Goal: Obtain resource: Download file/media

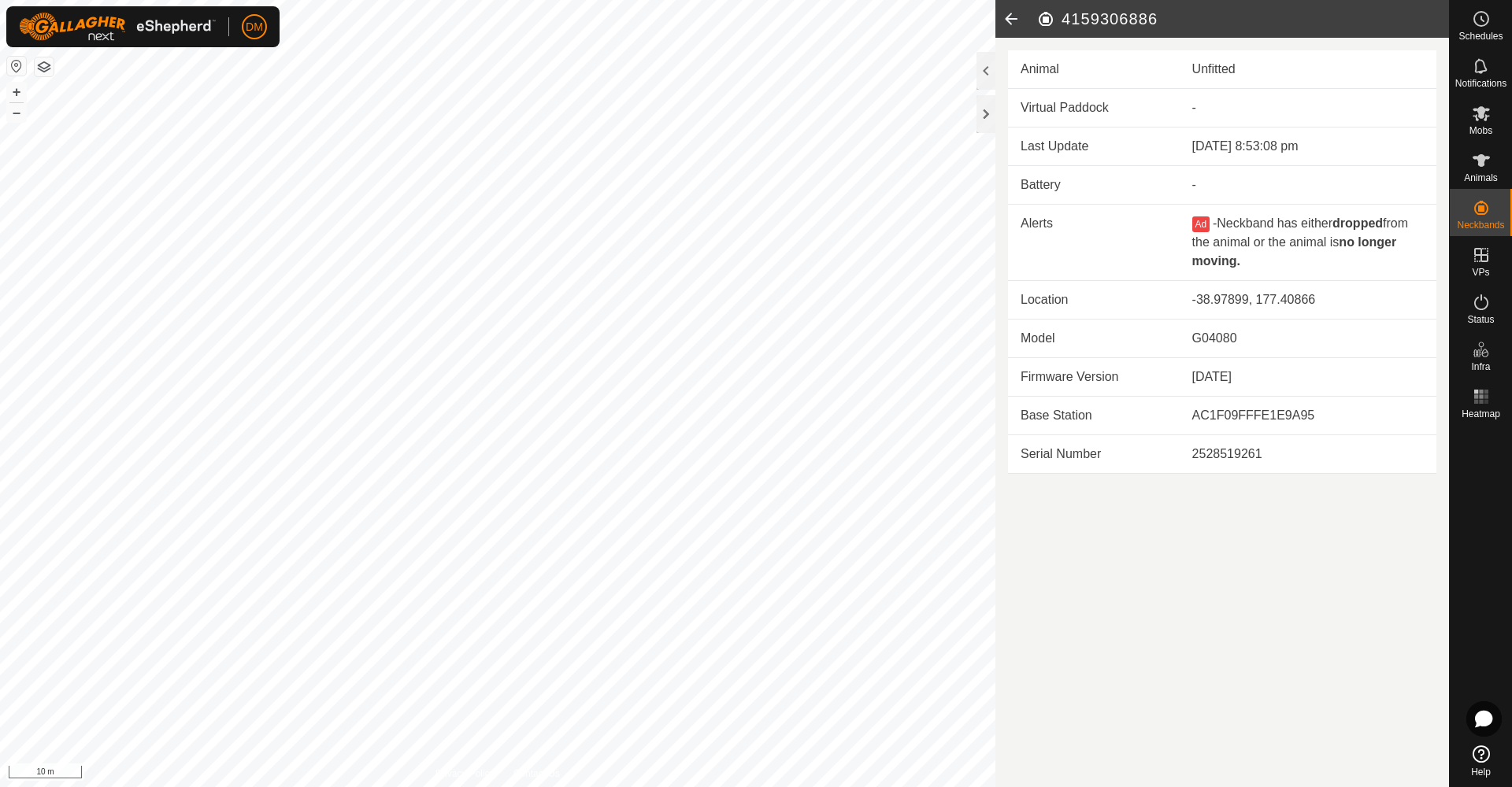
click at [1014, 24] on icon at bounding box center [1011, 19] width 31 height 38
click at [1012, 19] on icon at bounding box center [1011, 19] width 31 height 38
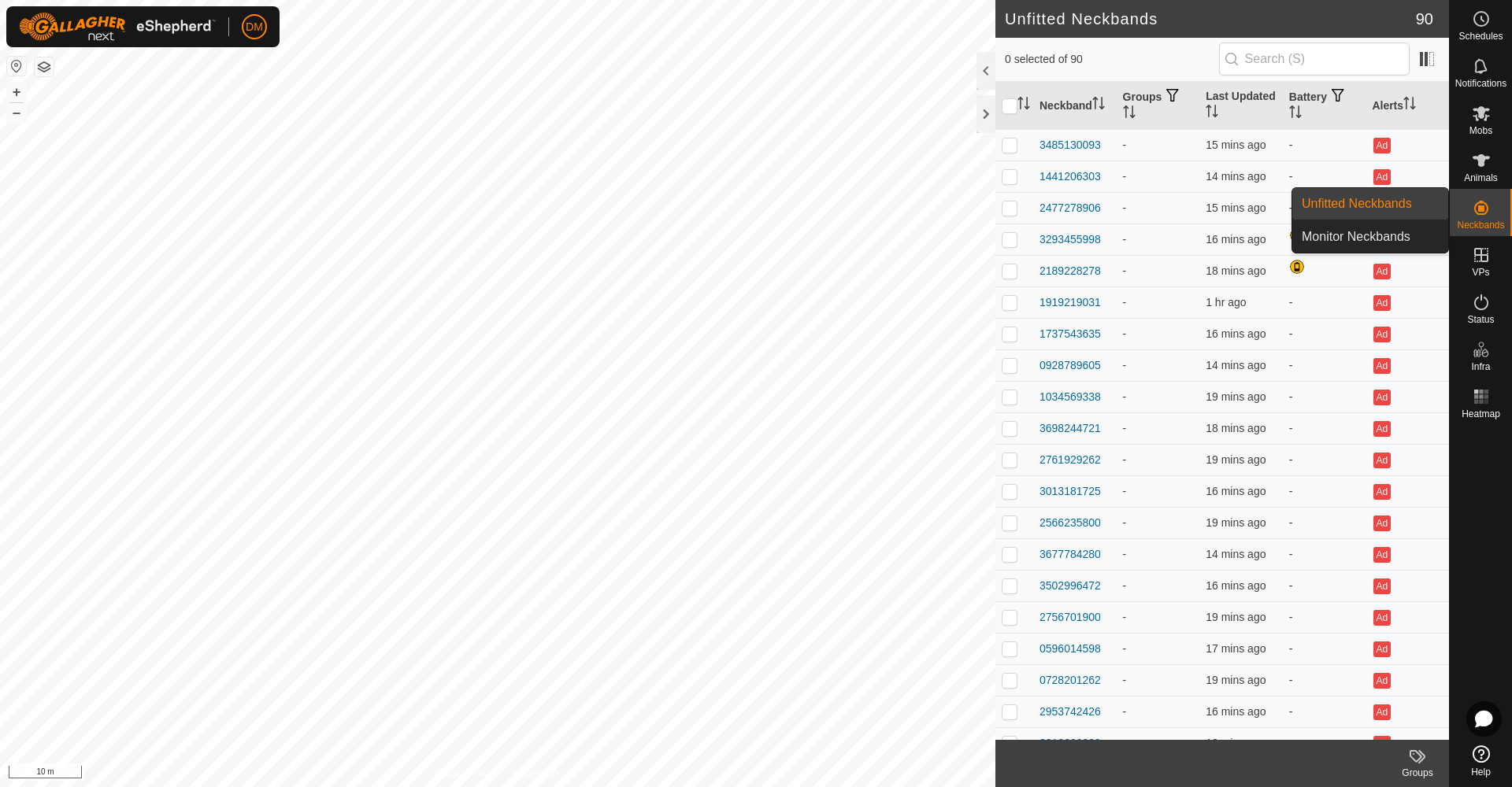
click at [1345, 204] on link "Unfitted Neckbands" at bounding box center [1370, 204] width 156 height 31
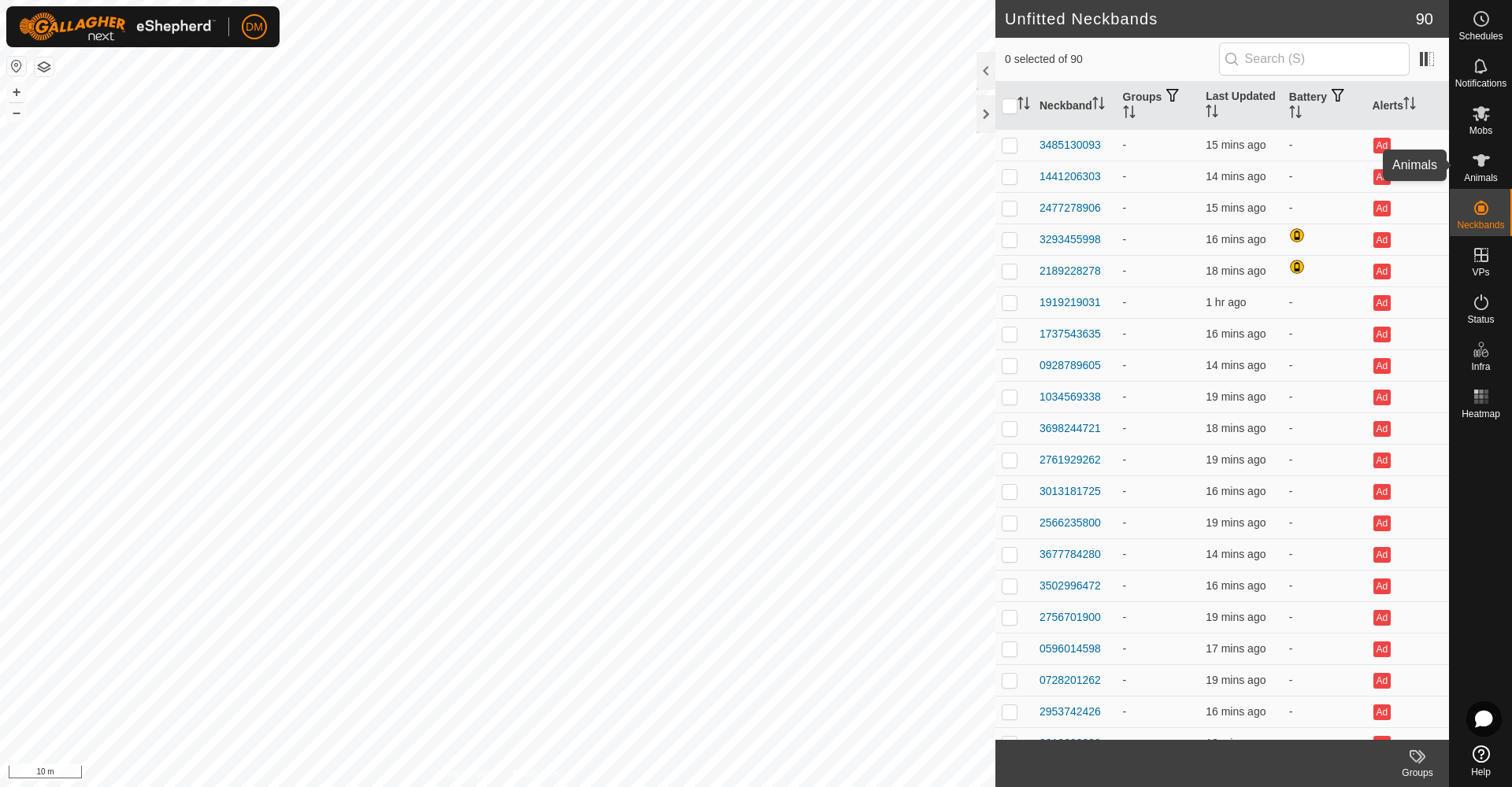
click at [1486, 168] on icon at bounding box center [1481, 161] width 19 height 19
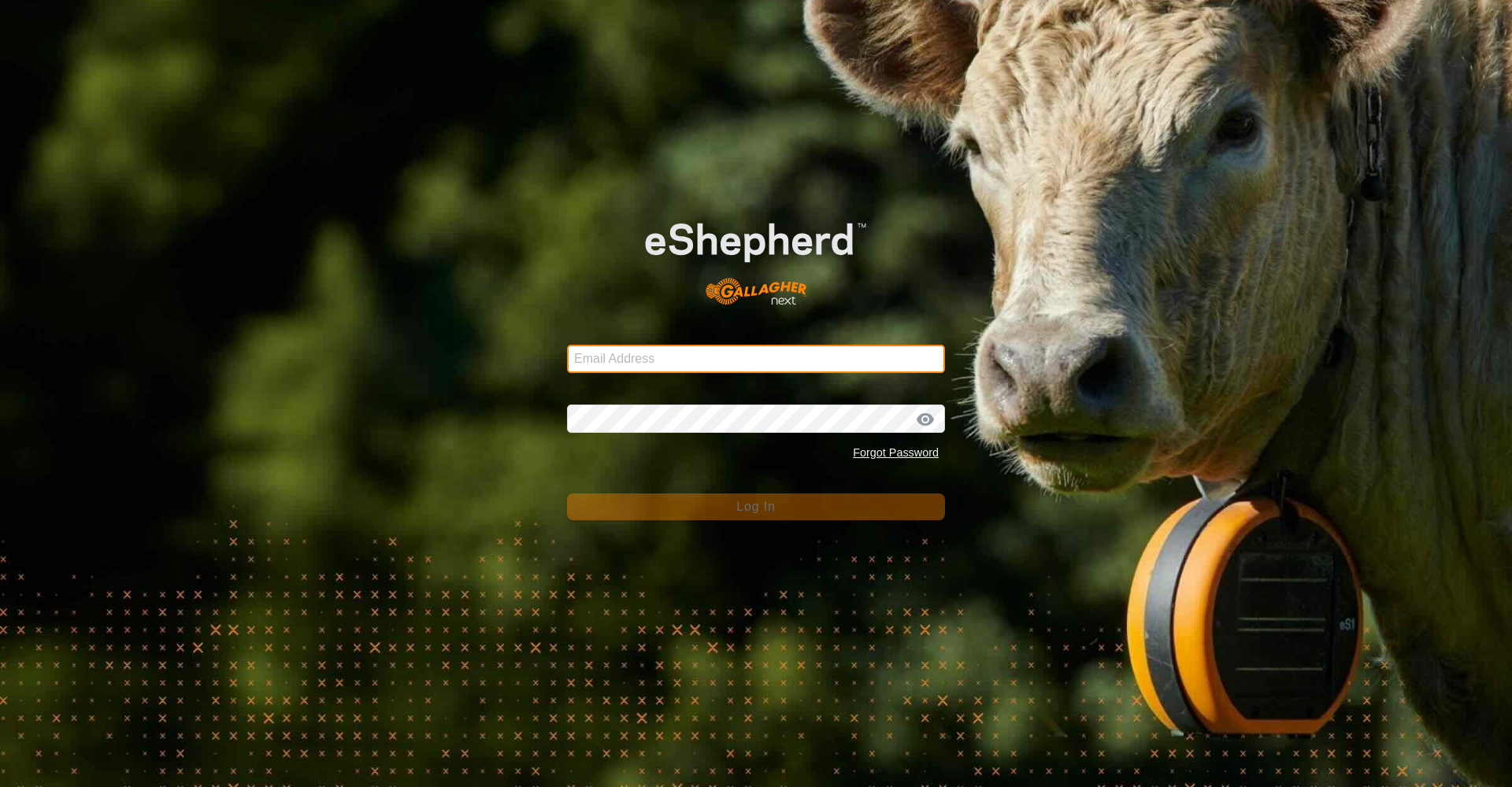
type input "[PERSON_NAME][EMAIL_ADDRESS][DOMAIN_NAME]"
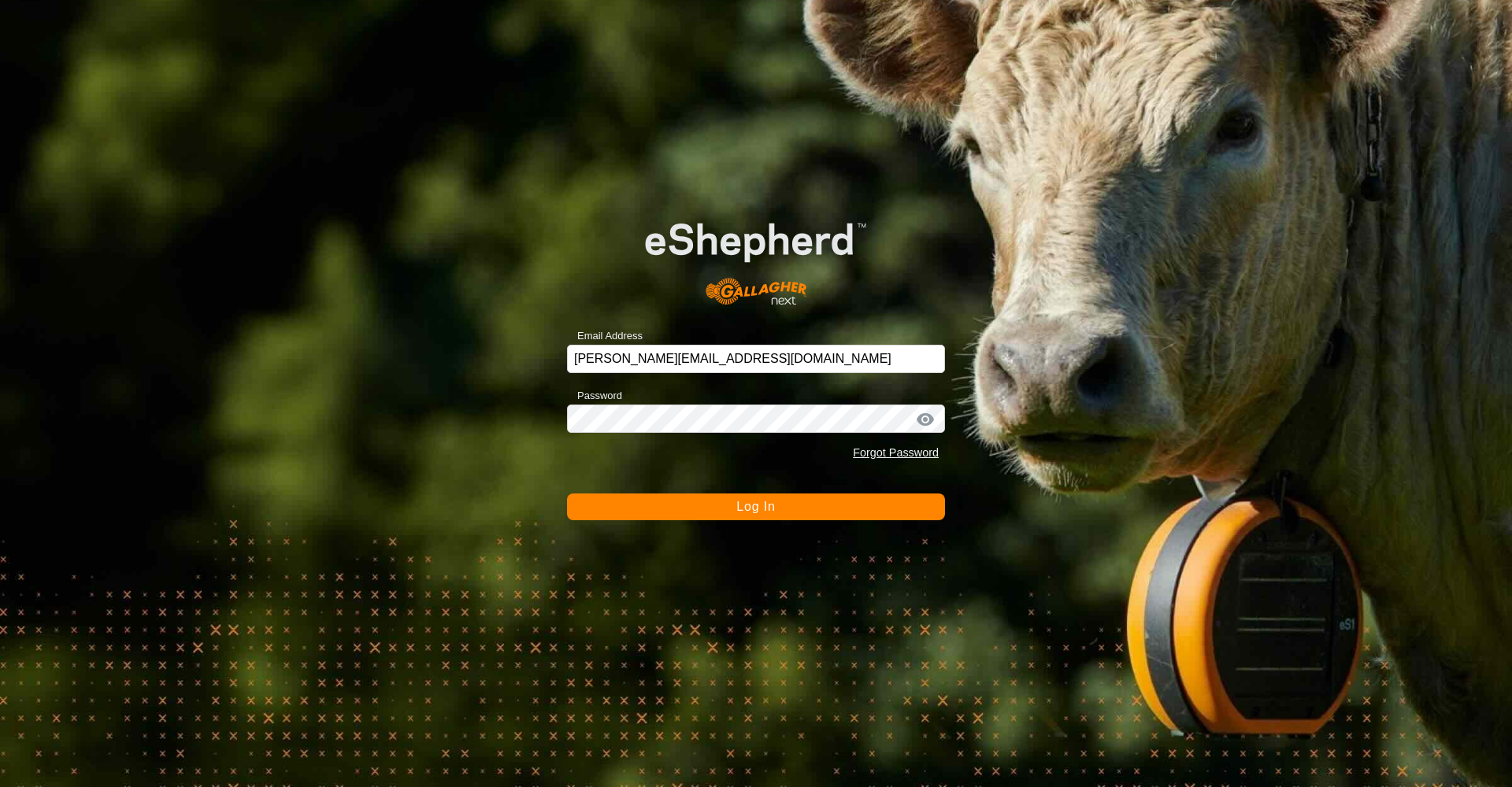
click at [756, 501] on span "Log In" at bounding box center [756, 506] width 39 height 13
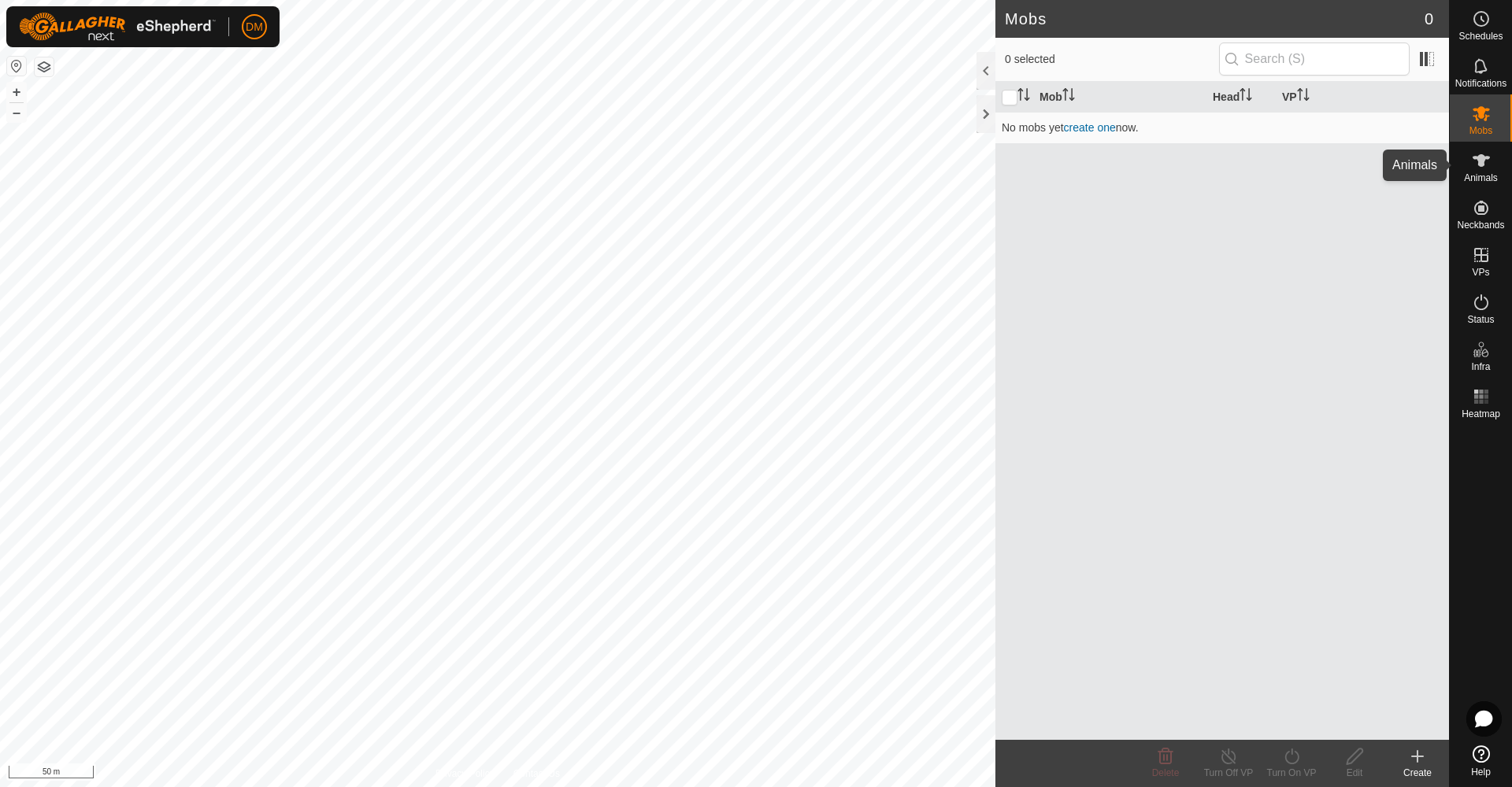
click at [1487, 170] on icon at bounding box center [1481, 161] width 19 height 19
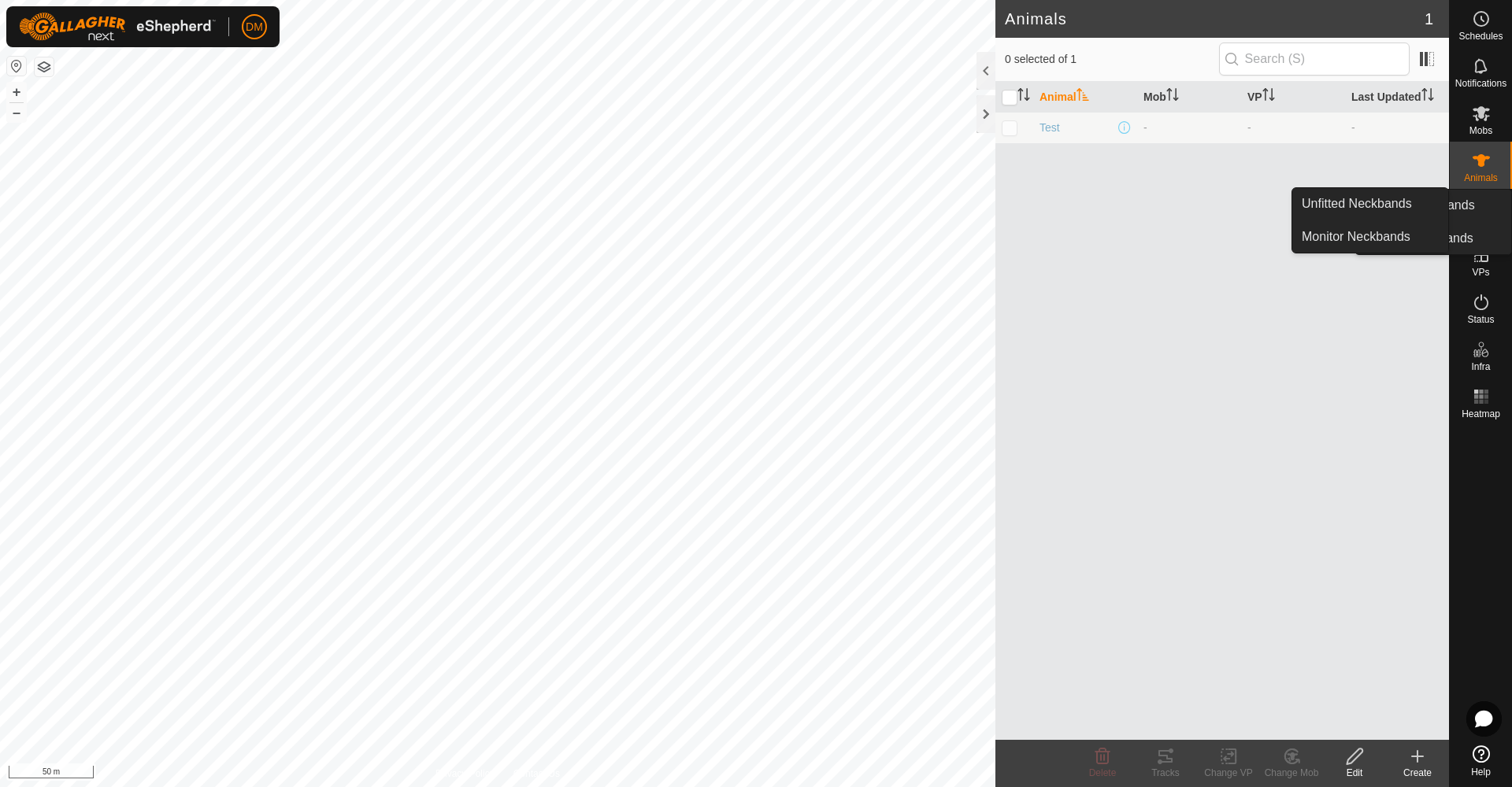
click at [1486, 210] on icon at bounding box center [1481, 208] width 19 height 19
click at [1368, 206] on link "Unfitted Neckbands" at bounding box center [1370, 204] width 156 height 31
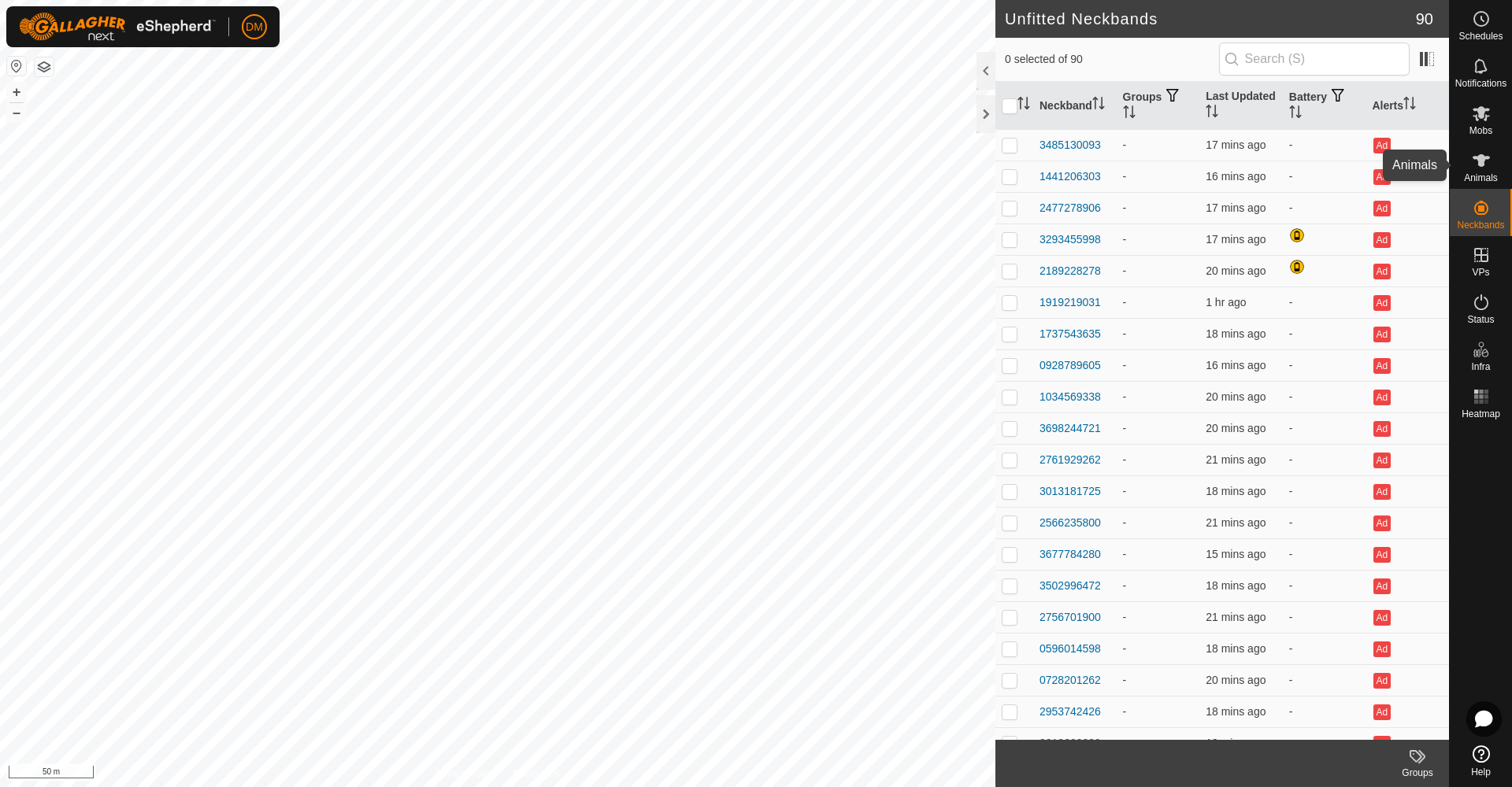
click at [1481, 163] on icon at bounding box center [1481, 160] width 17 height 12
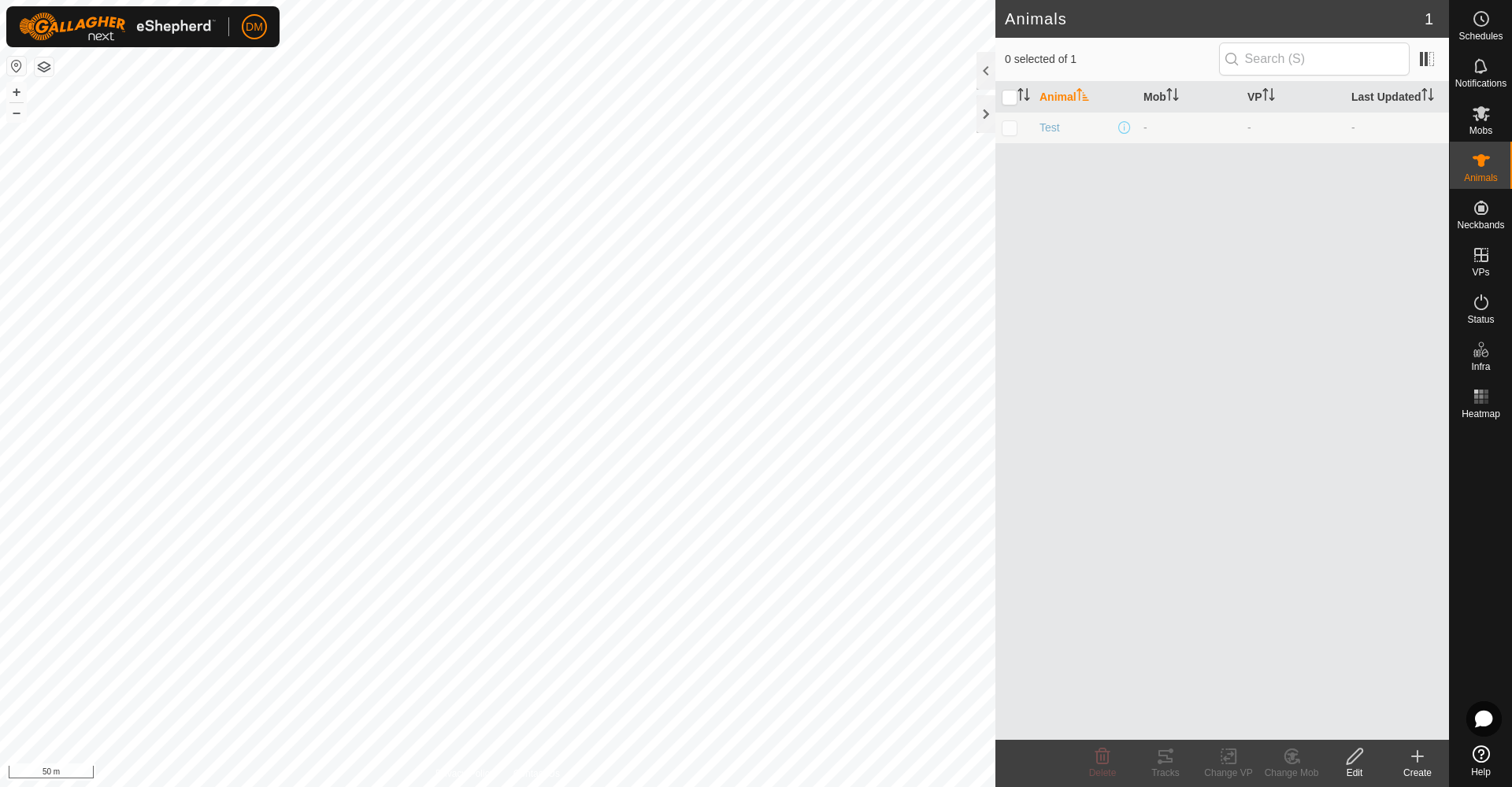
click at [1420, 751] on icon at bounding box center [1417, 756] width 19 height 19
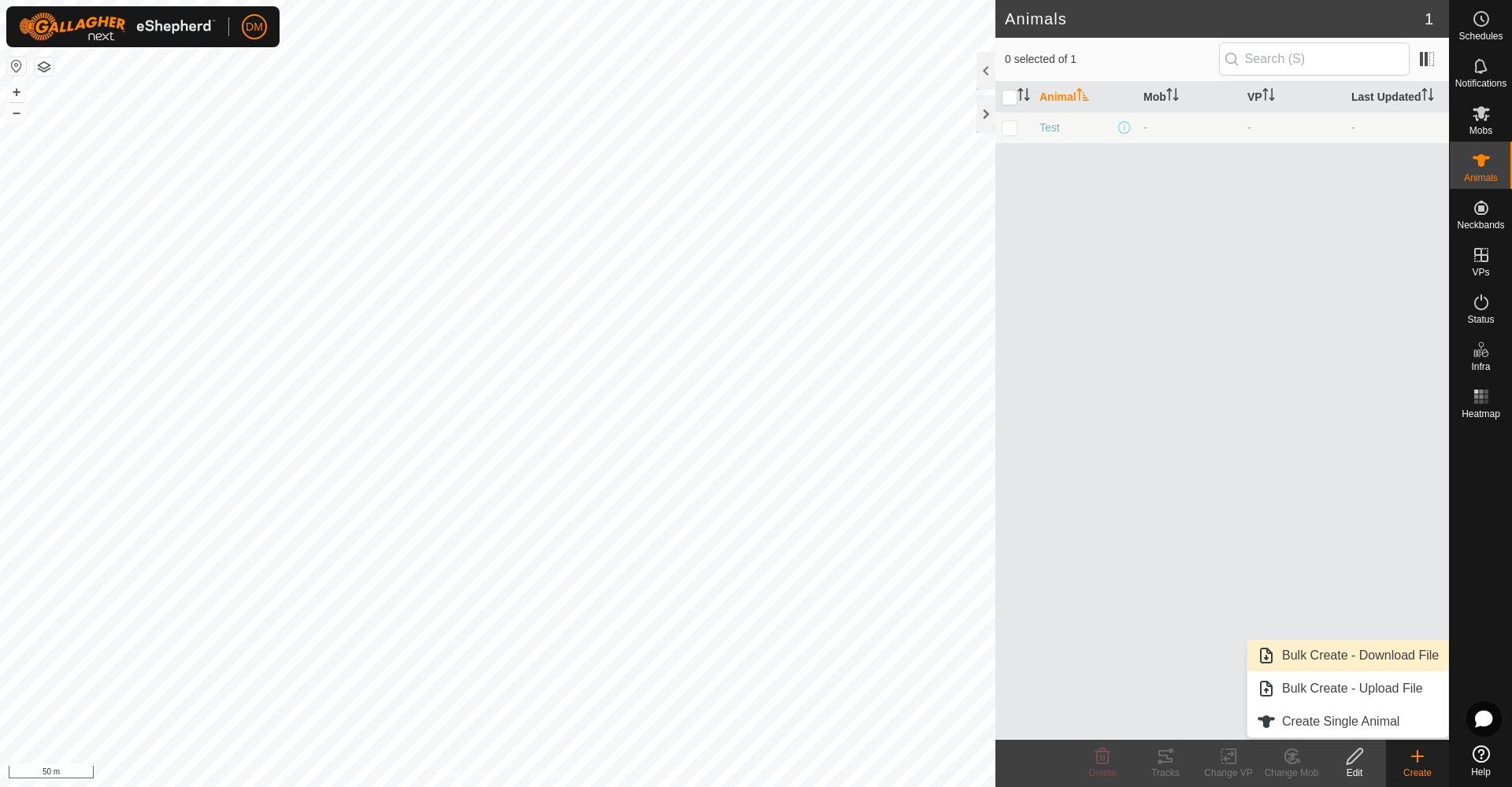
click at [1344, 650] on link "Bulk Create - Download File" at bounding box center [1347, 656] width 201 height 31
